Goal: Task Accomplishment & Management: Use online tool/utility

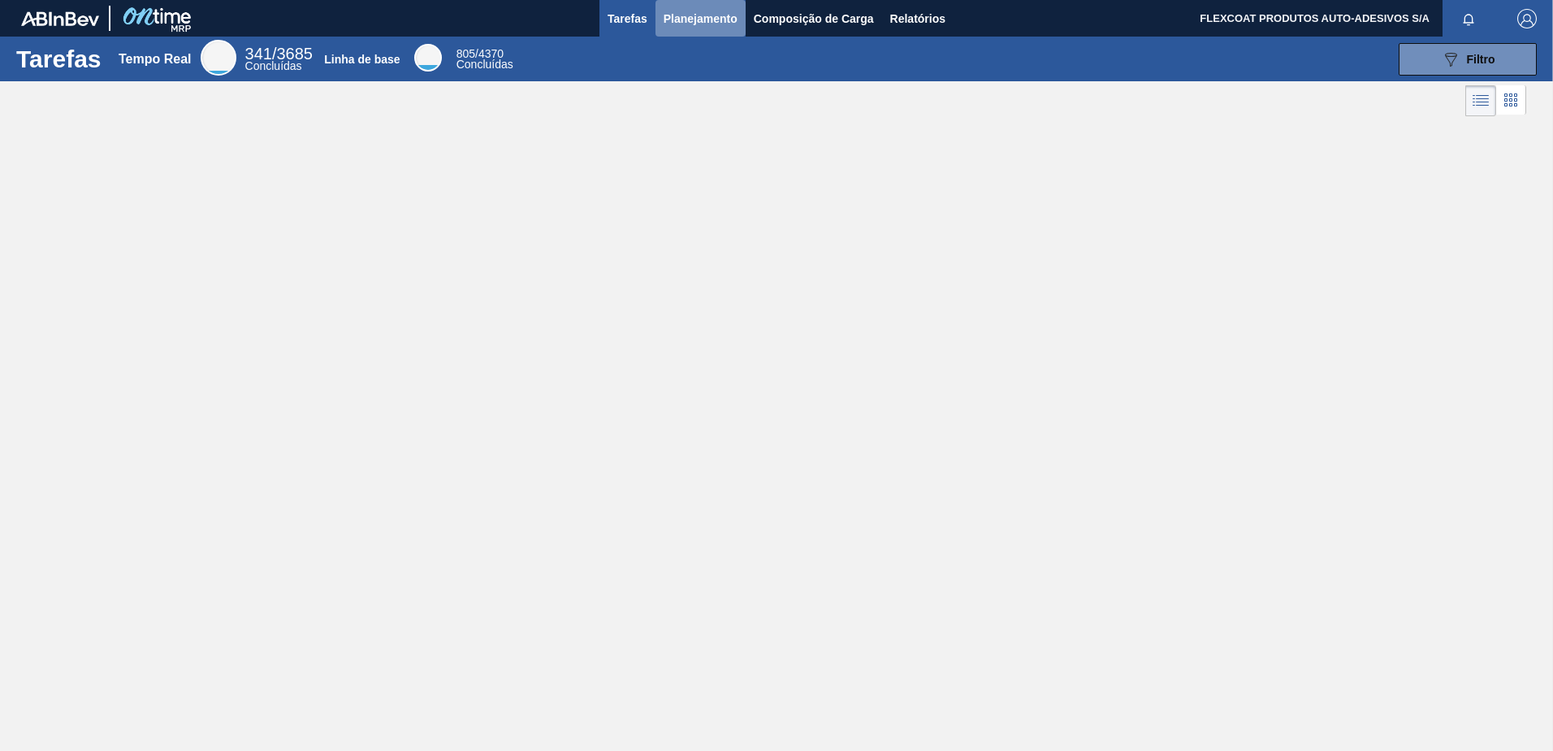
click at [693, 19] on span "Planejamento" at bounding box center [701, 18] width 74 height 19
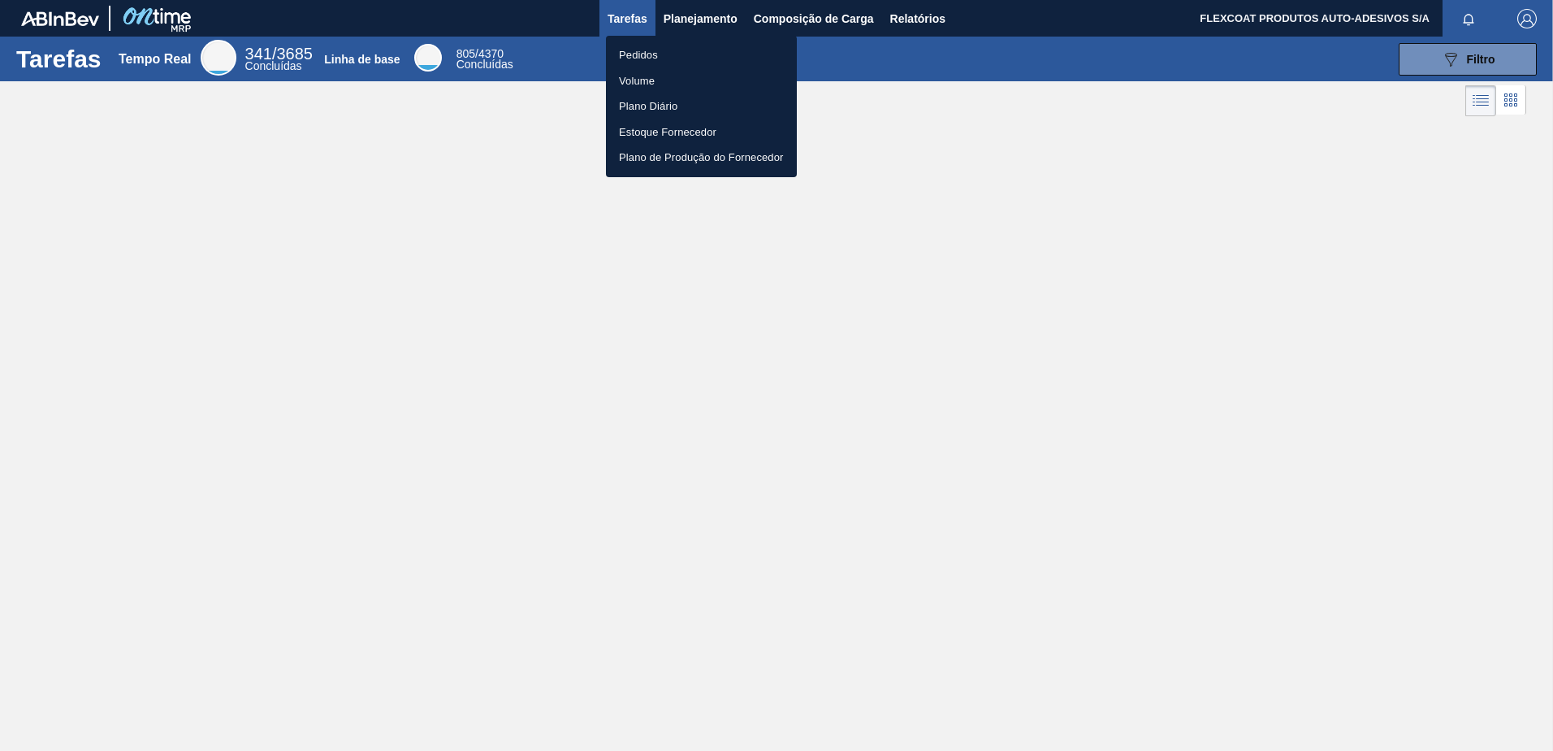
click at [644, 56] on li "Pedidos" at bounding box center [701, 55] width 191 height 26
